Goal: Task Accomplishment & Management: Manage account settings

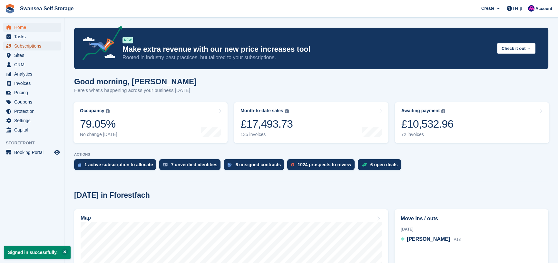
click at [36, 48] on span "Subscriptions" at bounding box center [33, 46] width 39 height 9
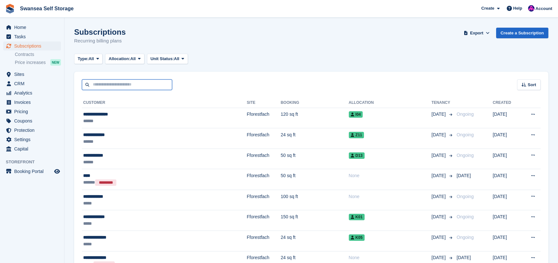
click at [117, 86] on input "text" at bounding box center [127, 85] width 90 height 11
type input "****"
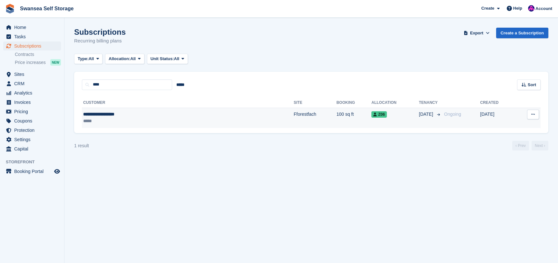
click at [132, 114] on div "**********" at bounding box center [138, 114] width 110 height 7
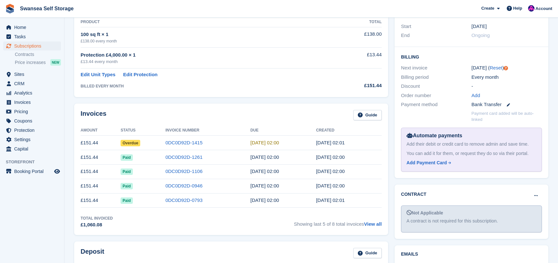
scroll to position [129, 0]
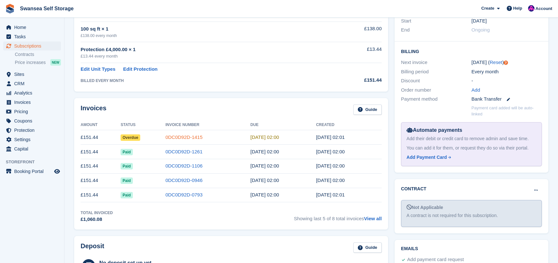
click at [191, 137] on link "0DC0D92D-1415" at bounding box center [183, 137] width 37 height 5
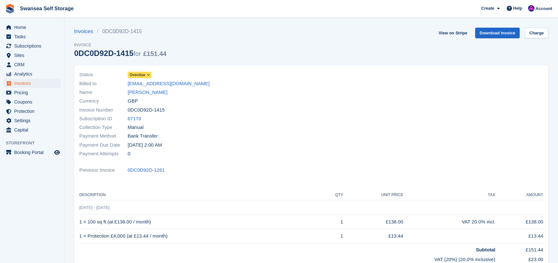
click at [141, 74] on span "Overdue" at bounding box center [137, 75] width 16 height 6
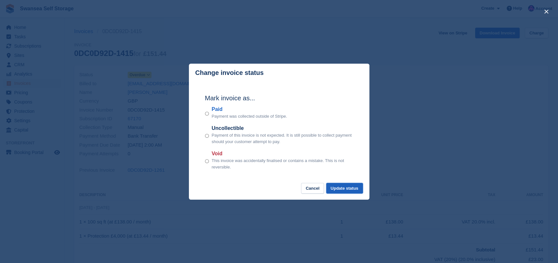
click at [341, 187] on button "Update status" at bounding box center [344, 188] width 37 height 11
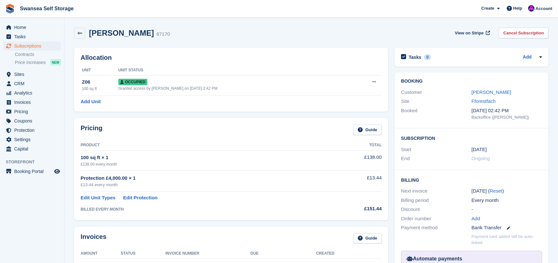
scroll to position [129, 0]
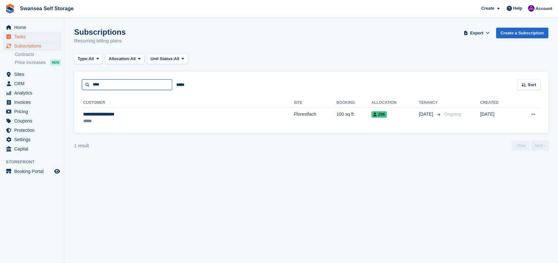
drag, startPoint x: 114, startPoint y: 84, endPoint x: 17, endPoint y: 36, distance: 108.2
click at [56, 77] on div "Home Tasks Subscriptions Subscriptions Subscriptions Contracts Price increases …" at bounding box center [279, 131] width 558 height 263
type input "*****"
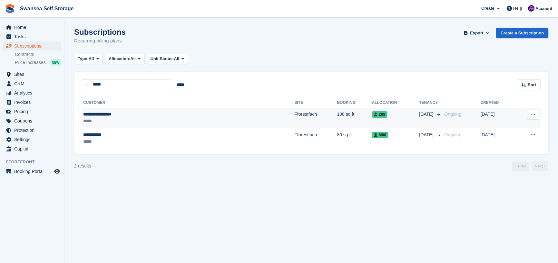
click at [100, 118] on div "**********" at bounding box center [138, 114] width 111 height 7
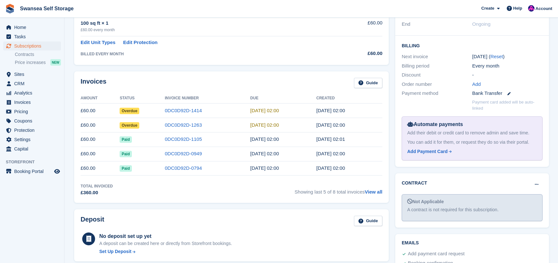
scroll to position [161, 0]
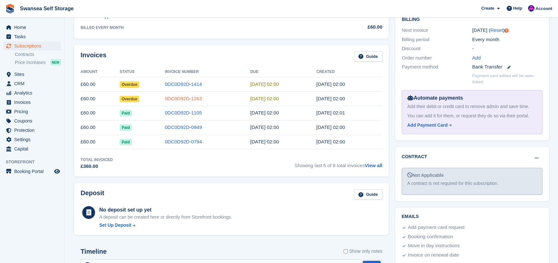
click at [165, 97] on link "0DC0D92D-1263" at bounding box center [183, 98] width 37 height 5
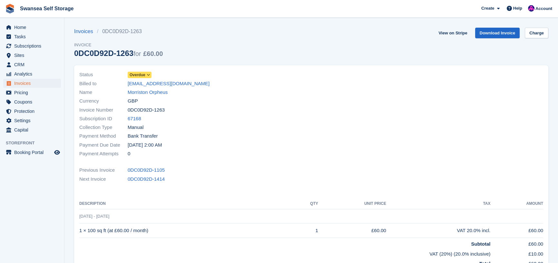
click at [137, 75] on span "Overdue" at bounding box center [137, 75] width 16 height 6
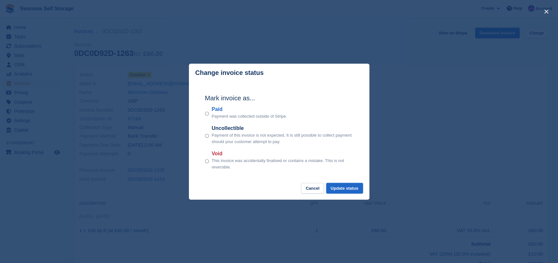
drag, startPoint x: 337, startPoint y: 190, endPoint x: 293, endPoint y: 180, distance: 45.2
click at [337, 190] on button "Update status" at bounding box center [344, 188] width 37 height 11
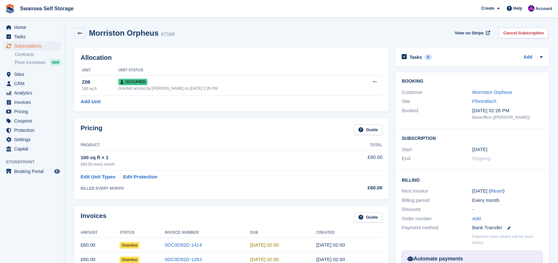
scroll to position [161, 0]
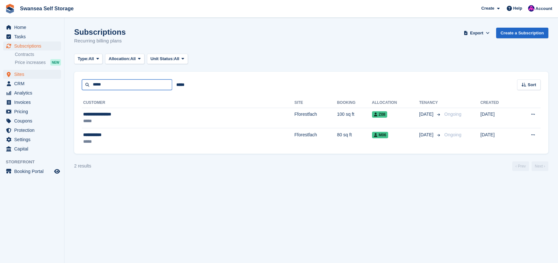
drag, startPoint x: 109, startPoint y: 87, endPoint x: 59, endPoint y: 77, distance: 50.9
click at [60, 78] on div "Home Tasks Subscriptions Subscriptions Subscriptions Contracts Price increases …" at bounding box center [279, 131] width 558 height 263
type input "****"
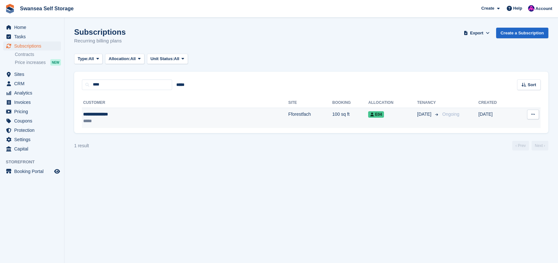
click at [145, 116] on div "**********" at bounding box center [135, 114] width 105 height 7
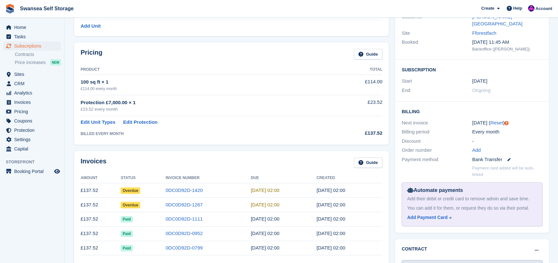
scroll to position [97, 0]
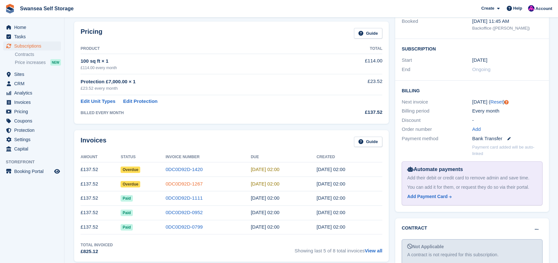
click at [185, 183] on link "0DC0D92D-1267" at bounding box center [184, 183] width 37 height 5
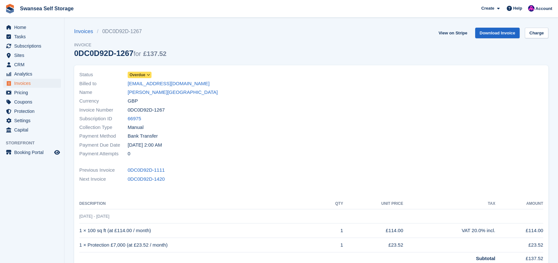
click at [148, 73] on icon at bounding box center [149, 75] width 4 height 4
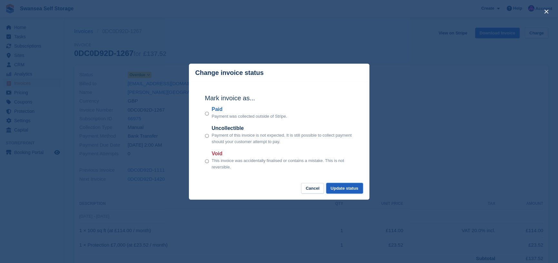
drag, startPoint x: 334, startPoint y: 189, endPoint x: 338, endPoint y: 184, distance: 6.7
click at [334, 188] on button "Update status" at bounding box center [344, 188] width 37 height 11
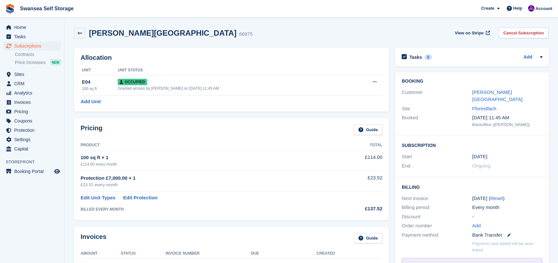
scroll to position [97, 0]
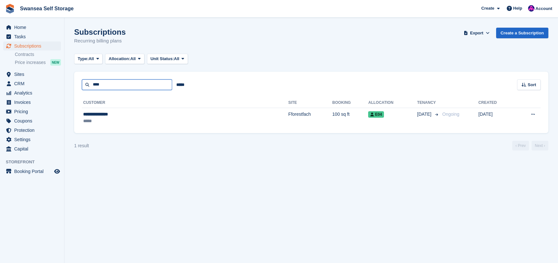
drag, startPoint x: 112, startPoint y: 84, endPoint x: 80, endPoint y: 74, distance: 33.2
click at [80, 76] on div "**** ***** Sort Sort by Customer name Date created Move in date Move out date C…" at bounding box center [311, 81] width 474 height 18
type input "*"
type input "******"
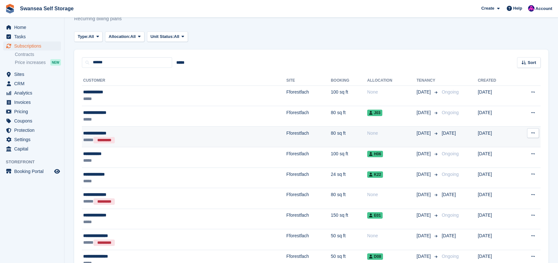
scroll to position [32, 0]
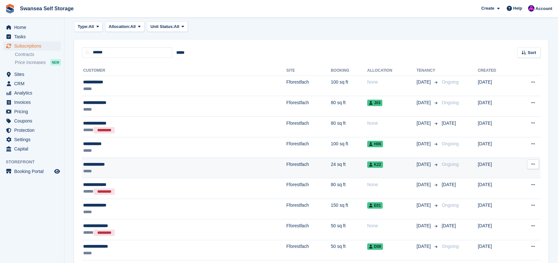
click at [330, 166] on td "24 sq ft" at bounding box center [348, 168] width 36 height 21
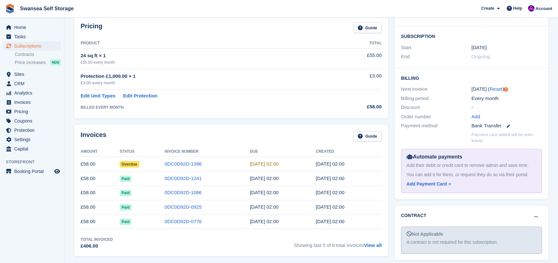
scroll to position [129, 0]
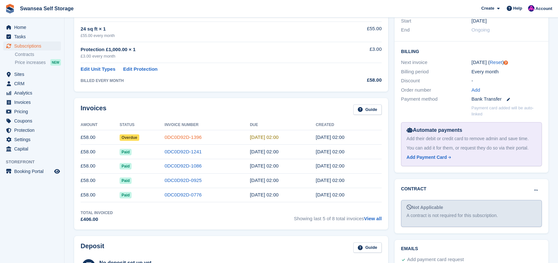
click at [188, 138] on link "0DC0D92D-1396" at bounding box center [183, 137] width 37 height 5
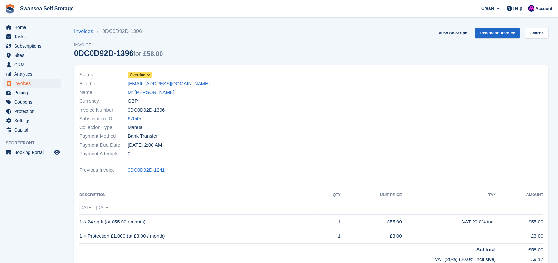
click at [139, 74] on span "Overdue" at bounding box center [137, 75] width 16 height 6
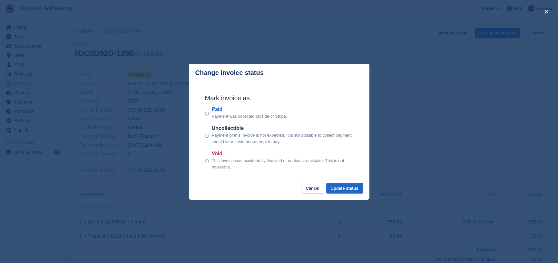
click at [210, 115] on div "Paid Payment was collected outside of Stripe." at bounding box center [279, 113] width 148 height 14
click at [338, 189] on button "Update status" at bounding box center [344, 188] width 37 height 11
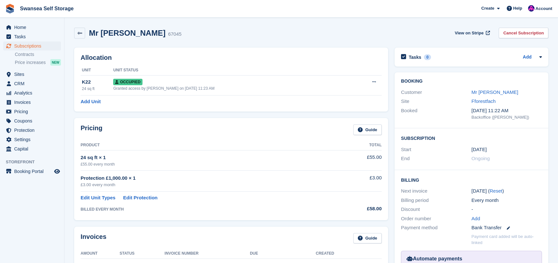
scroll to position [129, 0]
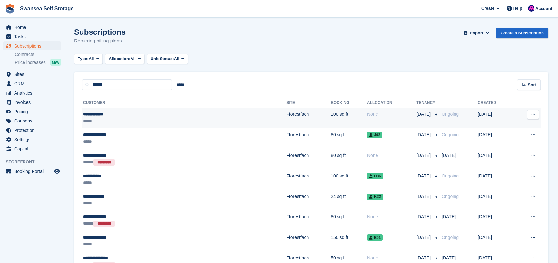
scroll to position [32, 0]
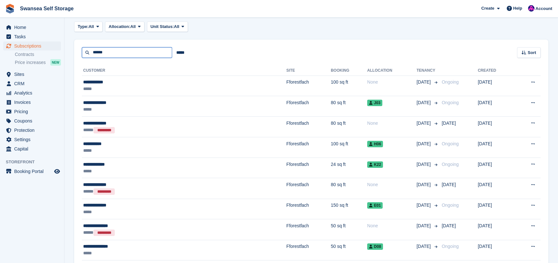
drag, startPoint x: 82, startPoint y: 52, endPoint x: 67, endPoint y: 38, distance: 20.8
click at [77, 48] on div "****** ***** Sort Sort by Customer name Date created Move in date Move out date…" at bounding box center [311, 49] width 474 height 18
type input "*****"
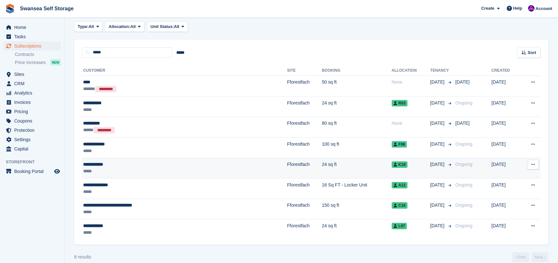
click at [287, 168] on td "Fforestfach" at bounding box center [304, 168] width 35 height 21
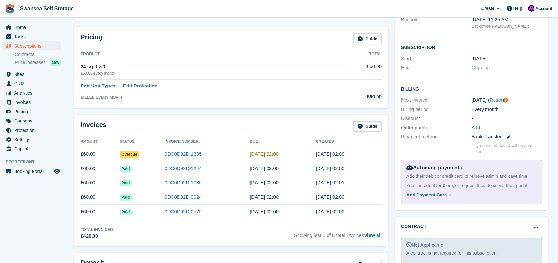
scroll to position [97, 0]
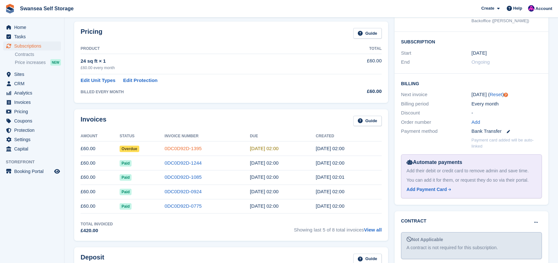
click at [184, 149] on link "0DC0D92D-1395" at bounding box center [183, 148] width 37 height 5
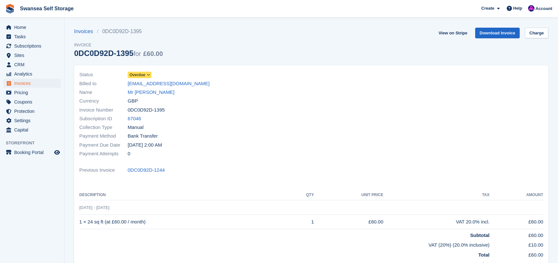
click at [137, 75] on span "Overdue" at bounding box center [137, 75] width 16 height 6
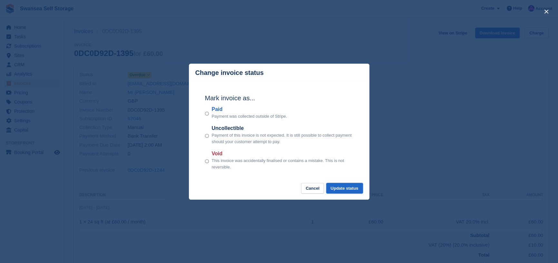
drag, startPoint x: 340, startPoint y: 189, endPoint x: 340, endPoint y: 183, distance: 5.5
click at [340, 186] on button "Update status" at bounding box center [344, 188] width 37 height 11
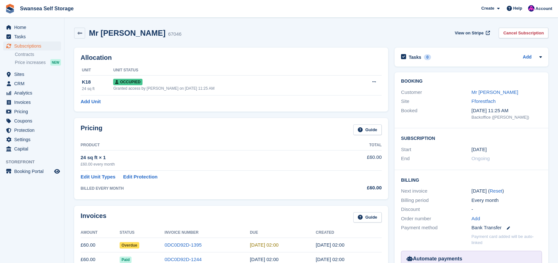
scroll to position [97, 0]
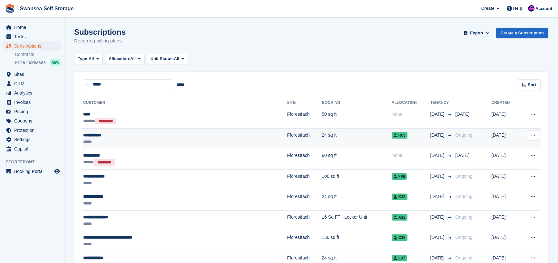
scroll to position [32, 0]
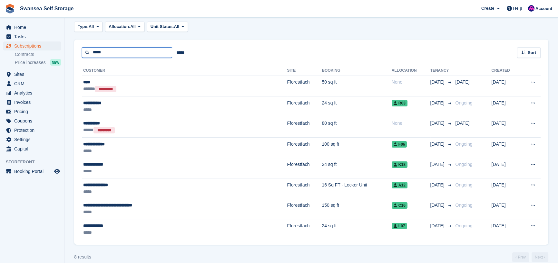
drag, startPoint x: 121, startPoint y: 53, endPoint x: 38, endPoint y: 44, distance: 83.9
click at [38, 45] on div "Home Tasks Subscriptions Subscriptions Subscriptions Contracts Price increases …" at bounding box center [279, 120] width 558 height 304
type input "*"
type input "*****"
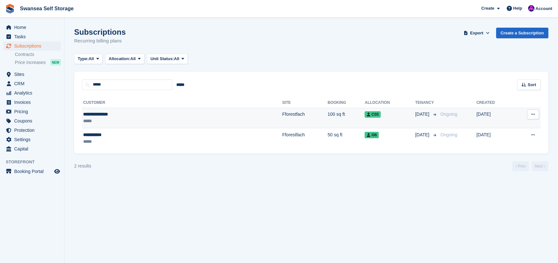
click at [156, 118] on div "**********" at bounding box center [132, 114] width 98 height 7
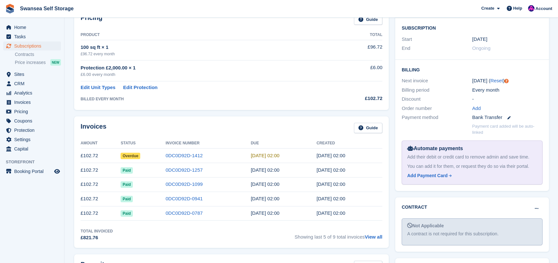
scroll to position [129, 0]
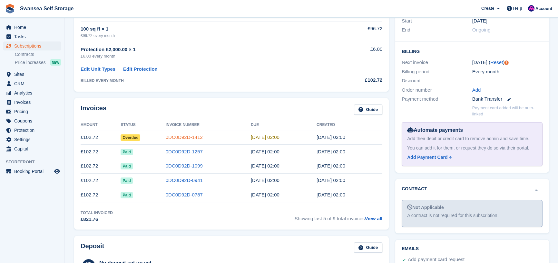
click at [174, 136] on link "0DC0D92D-1412" at bounding box center [184, 137] width 37 height 5
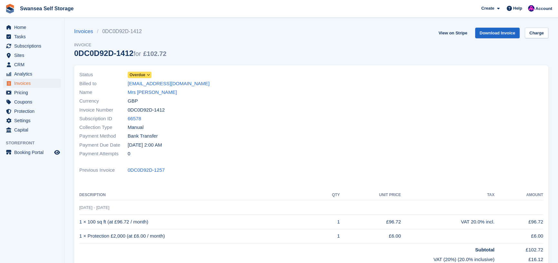
click at [144, 75] on span "Overdue" at bounding box center [137, 75] width 16 height 6
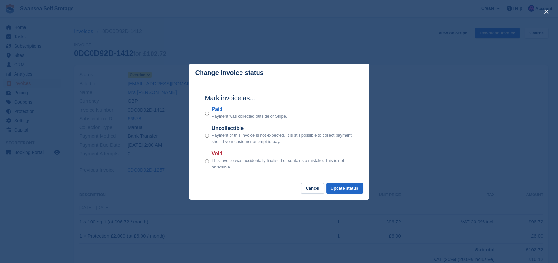
click at [204, 112] on div "Mark invoice as... Paid Payment was collected outside of Stripe. Uncollectible …" at bounding box center [278, 132] width 161 height 101
click at [209, 115] on div "Paid Payment was collected outside of Stripe." at bounding box center [279, 113] width 148 height 14
click at [335, 187] on button "Update status" at bounding box center [344, 188] width 37 height 11
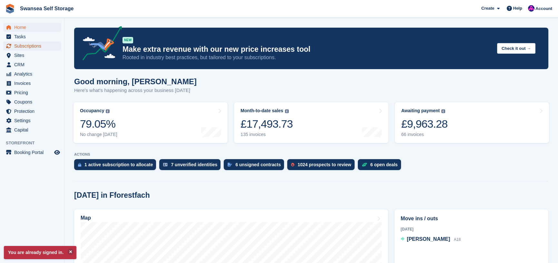
click at [28, 48] on span "Subscriptions" at bounding box center [33, 46] width 39 height 9
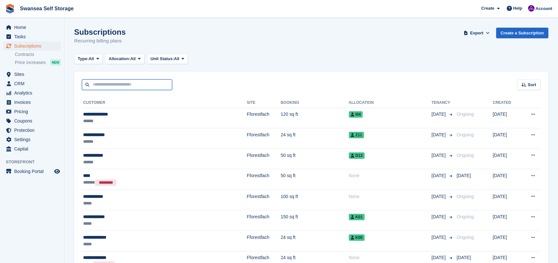
click at [111, 85] on input "text" at bounding box center [127, 85] width 90 height 11
type input "****"
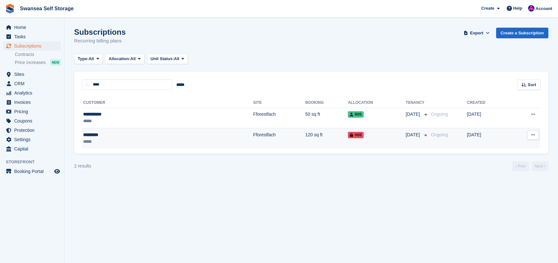
click at [253, 137] on td "Fforestfach" at bounding box center [279, 139] width 52 height 20
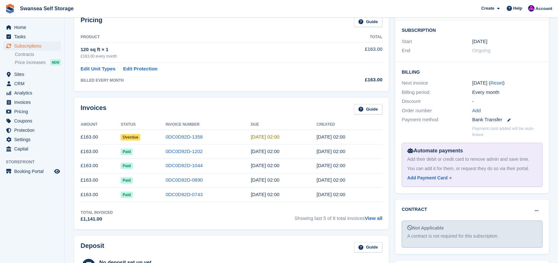
scroll to position [129, 0]
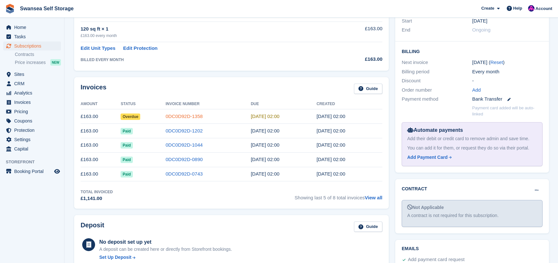
click at [174, 116] on link "0DC0D92D-1358" at bounding box center [184, 116] width 37 height 5
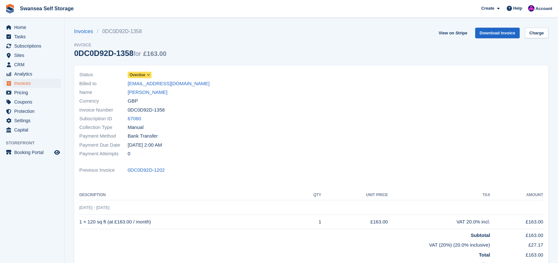
click at [141, 73] on span "Overdue" at bounding box center [137, 75] width 16 height 6
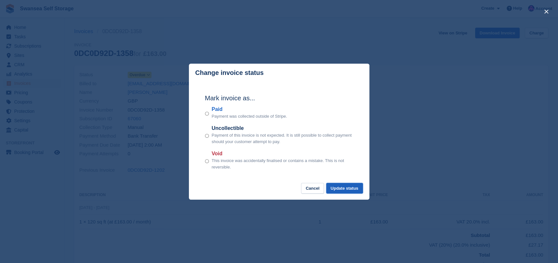
click at [339, 187] on button "Update status" at bounding box center [344, 188] width 37 height 11
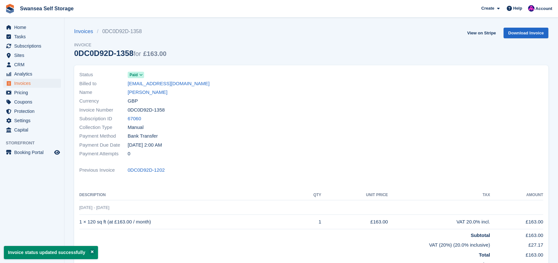
scroll to position [129, 0]
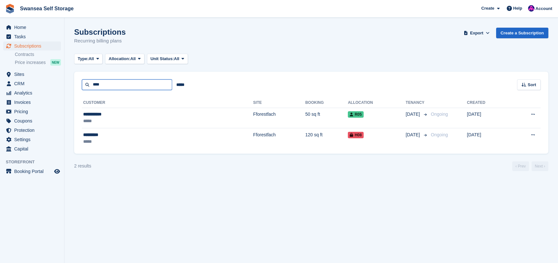
drag, startPoint x: 120, startPoint y: 80, endPoint x: 48, endPoint y: 67, distance: 74.0
click at [49, 73] on div "Home Tasks Subscriptions Subscriptions Subscriptions Contracts Price increases …" at bounding box center [279, 131] width 558 height 263
type input "******"
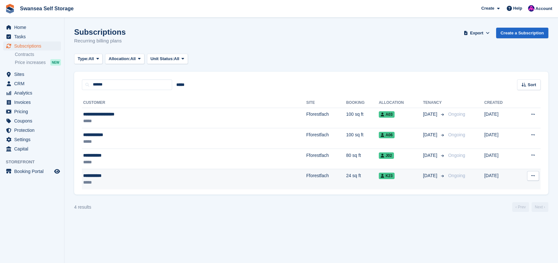
click at [306, 174] on td "Fforestfach" at bounding box center [326, 179] width 40 height 20
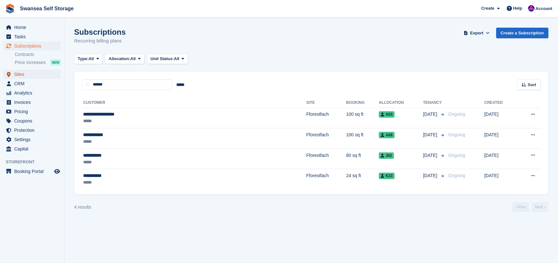
click at [23, 74] on span "Sites" at bounding box center [33, 74] width 39 height 9
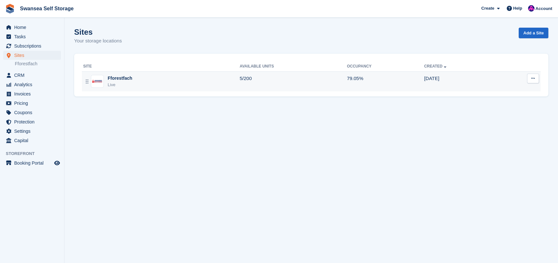
click at [131, 83] on div "Fforestfach Live" at bounding box center [161, 81] width 156 height 13
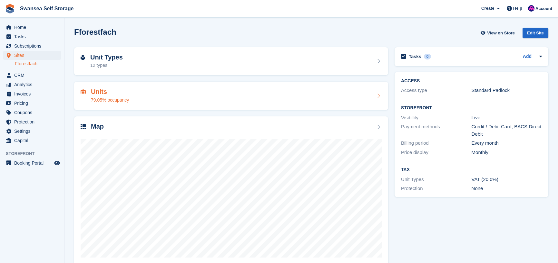
click at [118, 101] on div "79.05% occupancy" at bounding box center [110, 100] width 38 height 7
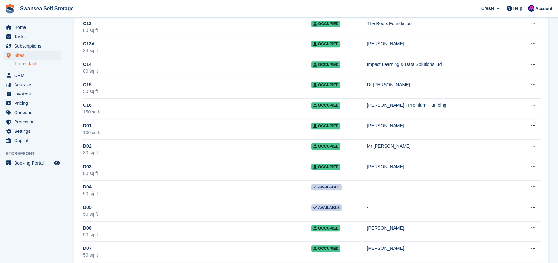
scroll to position [870, 0]
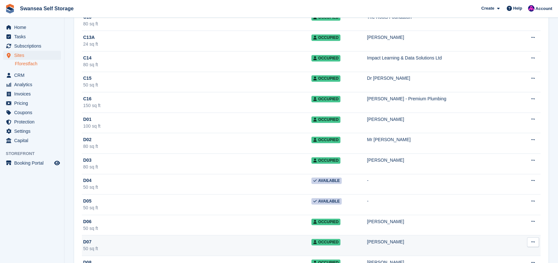
click at [171, 247] on div "50 sq ft" at bounding box center [197, 249] width 228 height 7
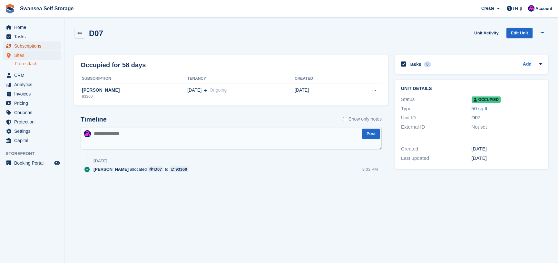
click at [35, 46] on span "Subscriptions" at bounding box center [33, 46] width 39 height 9
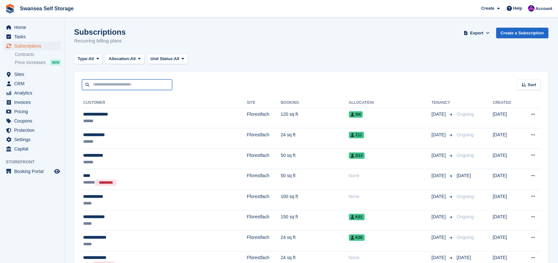
click at [113, 86] on input "text" at bounding box center [127, 85] width 90 height 11
type input "****"
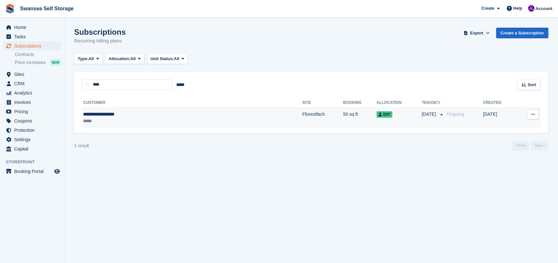
click at [343, 118] on td "50 sq ft" at bounding box center [360, 118] width 34 height 20
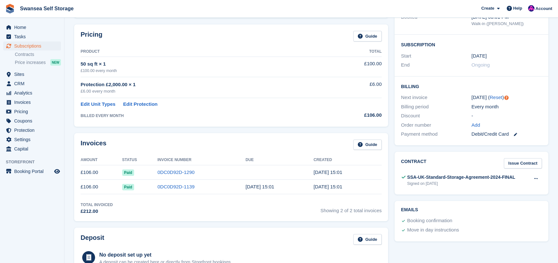
scroll to position [97, 0]
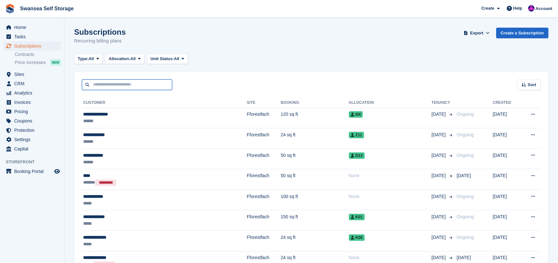
click at [101, 85] on input "text" at bounding box center [127, 85] width 90 height 11
type input "****"
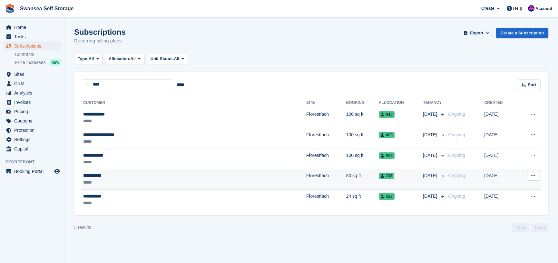
click at [306, 175] on td "Fforestfach" at bounding box center [326, 179] width 40 height 21
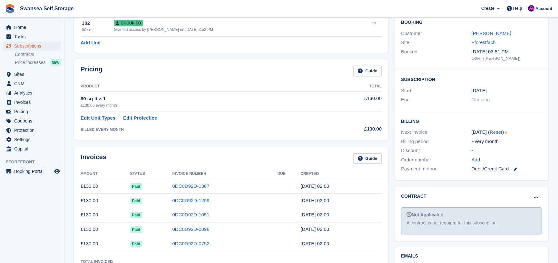
scroll to position [64, 0]
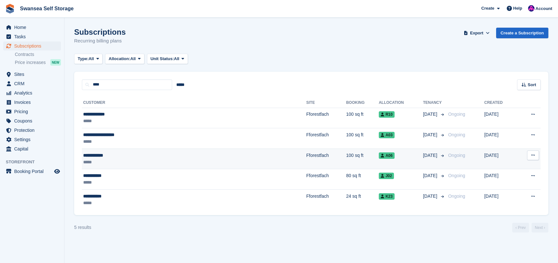
click at [306, 156] on td "Fforestfach" at bounding box center [326, 159] width 40 height 21
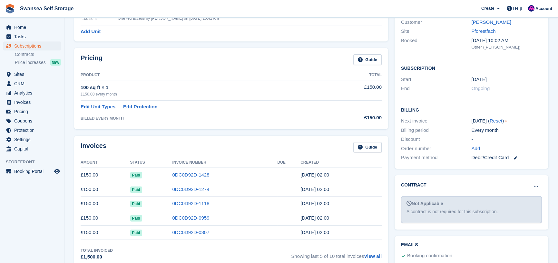
scroll to position [97, 0]
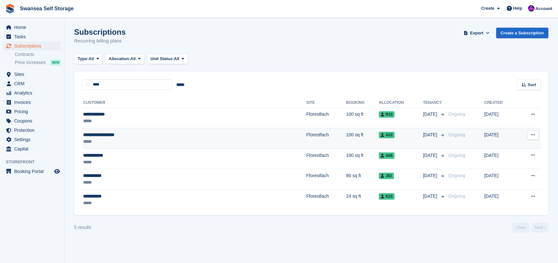
click at [127, 135] on div "**********" at bounding box center [146, 135] width 126 height 7
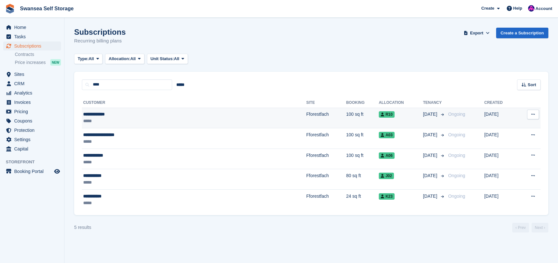
click at [166, 115] on div "**********" at bounding box center [146, 114] width 126 height 7
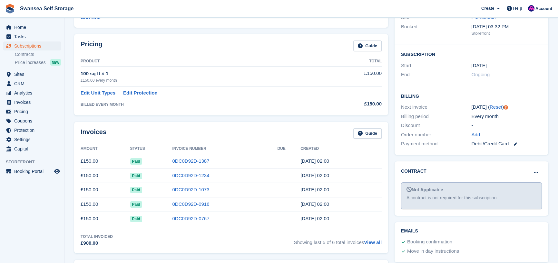
scroll to position [97, 0]
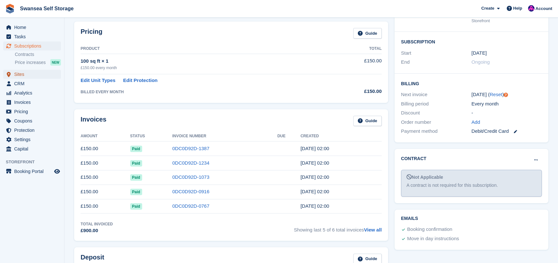
click at [44, 76] on span "Sites" at bounding box center [33, 74] width 39 height 9
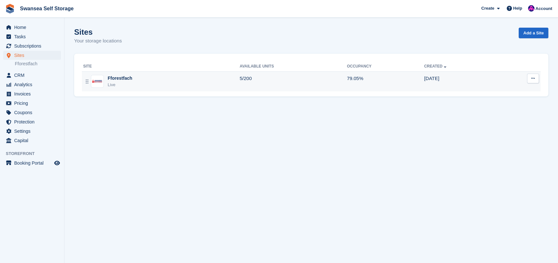
click at [127, 81] on div "Fforestfach" at bounding box center [120, 78] width 24 height 7
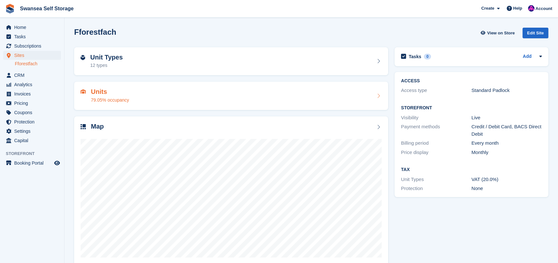
click at [120, 101] on div "79.05% occupancy" at bounding box center [110, 100] width 38 height 7
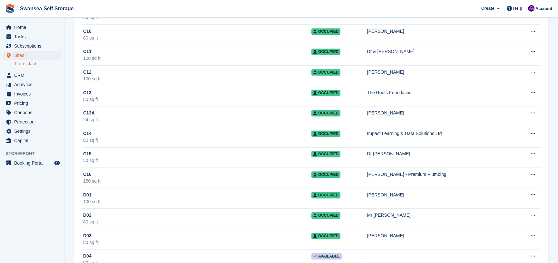
scroll to position [902, 0]
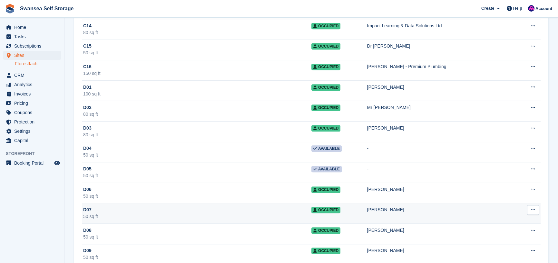
click at [176, 208] on div "D07" at bounding box center [197, 210] width 228 height 7
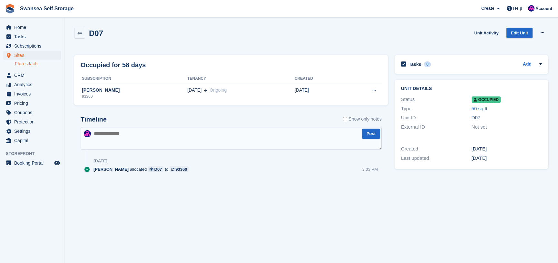
click at [482, 101] on span "Occupied" at bounding box center [485, 100] width 29 height 6
click at [499, 129] on div "Not set" at bounding box center [506, 127] width 71 height 7
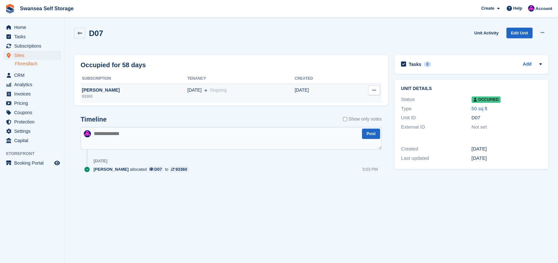
click at [115, 92] on div "[PERSON_NAME]" at bounding box center [134, 90] width 107 height 7
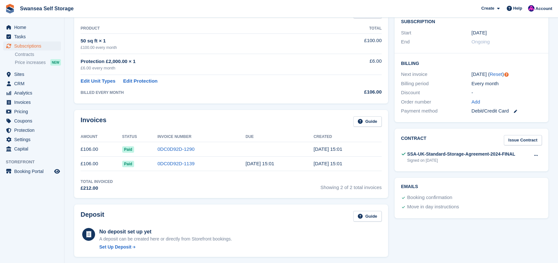
scroll to position [129, 0]
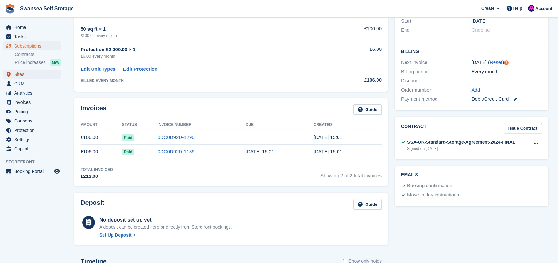
click at [32, 77] on span "Sites" at bounding box center [33, 74] width 39 height 9
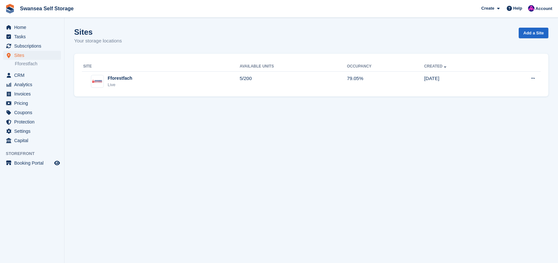
drag, startPoint x: 124, startPoint y: 74, endPoint x: 142, endPoint y: 98, distance: 29.2
click at [124, 74] on td "Fforestfach Live" at bounding box center [161, 82] width 158 height 20
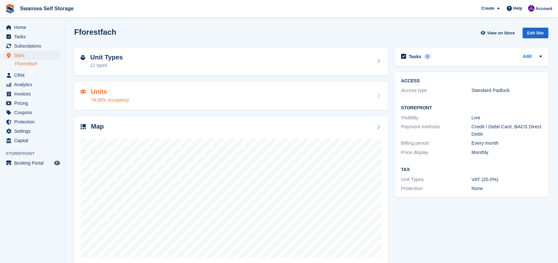
click at [125, 98] on div "79.05% occupancy" at bounding box center [110, 100] width 38 height 7
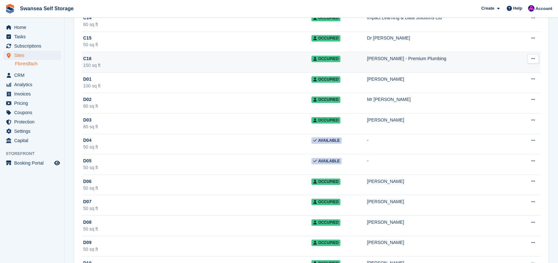
scroll to position [1031, 0]
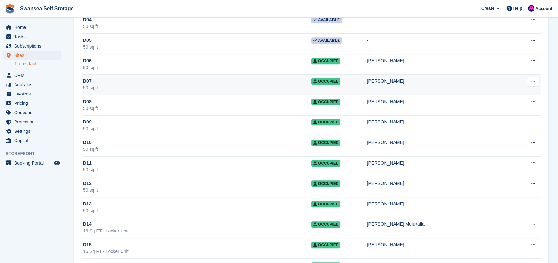
click at [143, 87] on div "50 sq ft" at bounding box center [197, 88] width 228 height 7
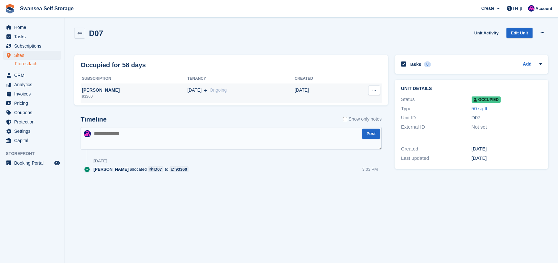
click at [121, 91] on div "[PERSON_NAME]" at bounding box center [134, 90] width 107 height 7
